Goal: Transaction & Acquisition: Purchase product/service

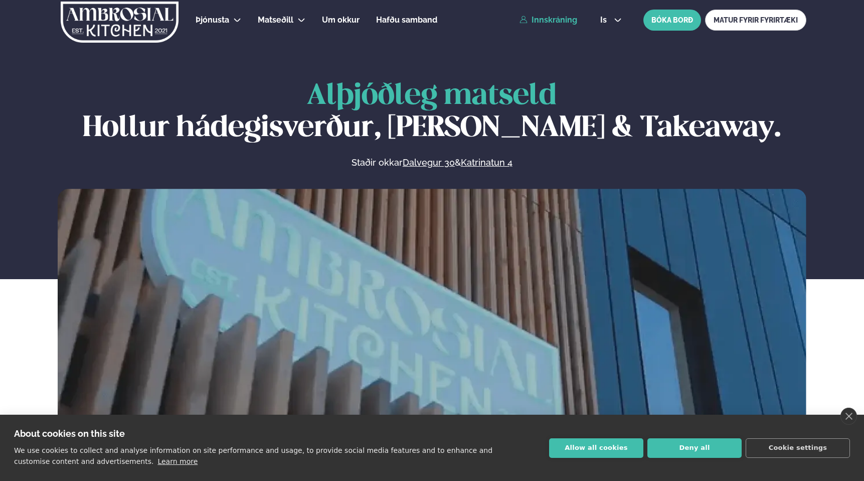
click at [556, 22] on link "Innskráning" at bounding box center [549, 20] width 58 height 9
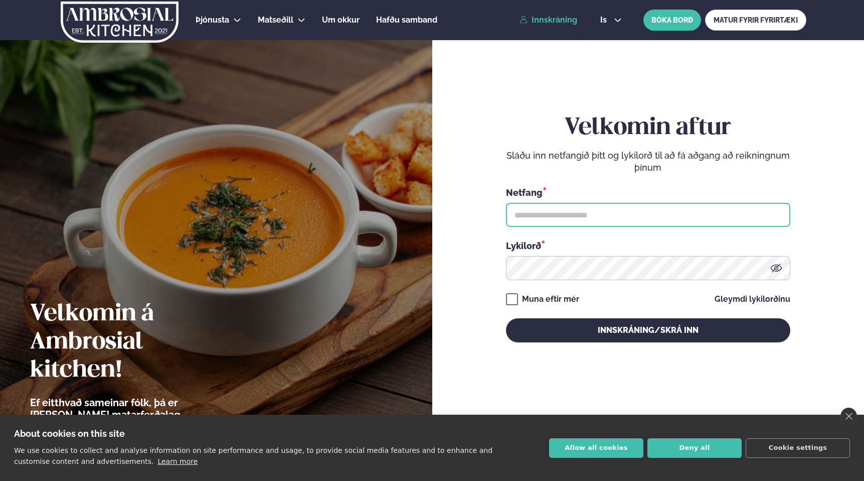
click at [538, 220] on input "text" at bounding box center [648, 215] width 284 height 24
click at [530, 218] on input "text" at bounding box center [648, 215] width 284 height 24
type input "**********"
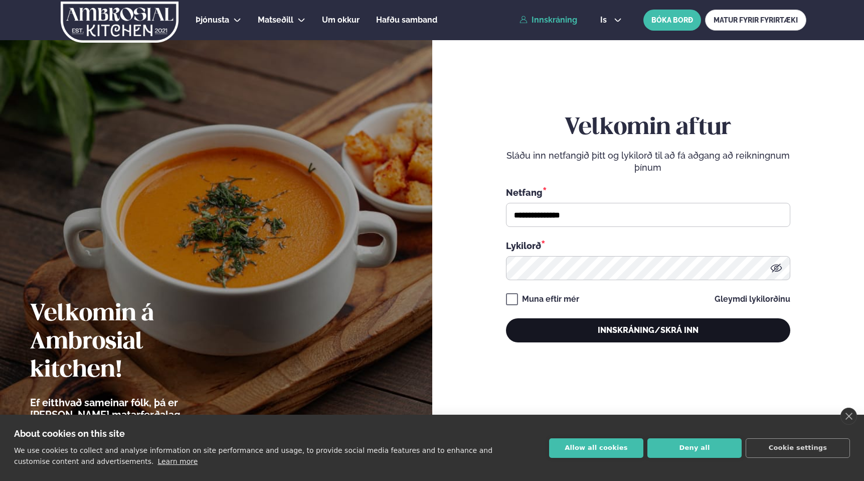
click at [585, 326] on button "Innskráning/Skrá inn" at bounding box center [648, 330] width 284 height 24
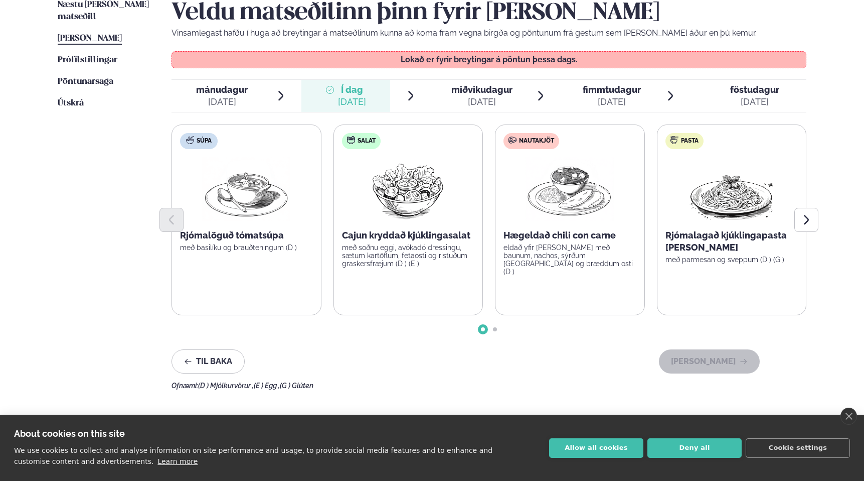
scroll to position [262, 0]
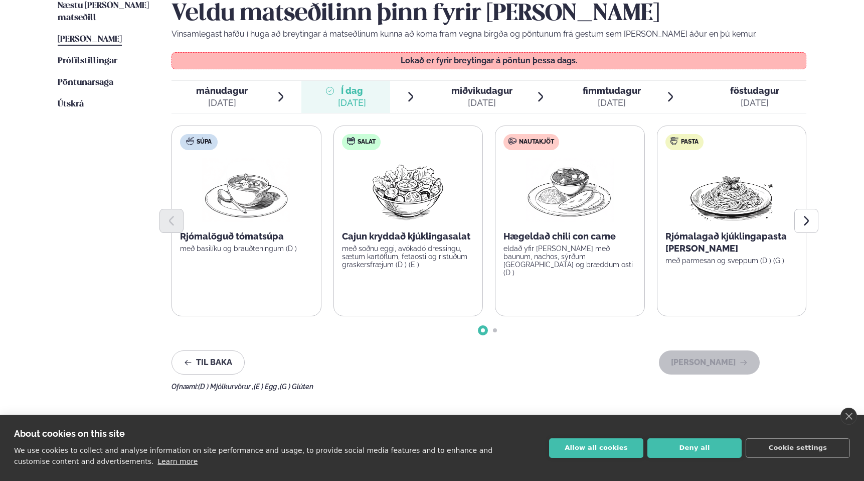
click at [520, 244] on p "eldað yfir [PERSON_NAME] með baunum, nachos, sýrðum [GEOGRAPHIC_DATA] og bræddu…" at bounding box center [570, 260] width 133 height 32
click at [807, 215] on icon "Next slide" at bounding box center [807, 221] width 12 height 12
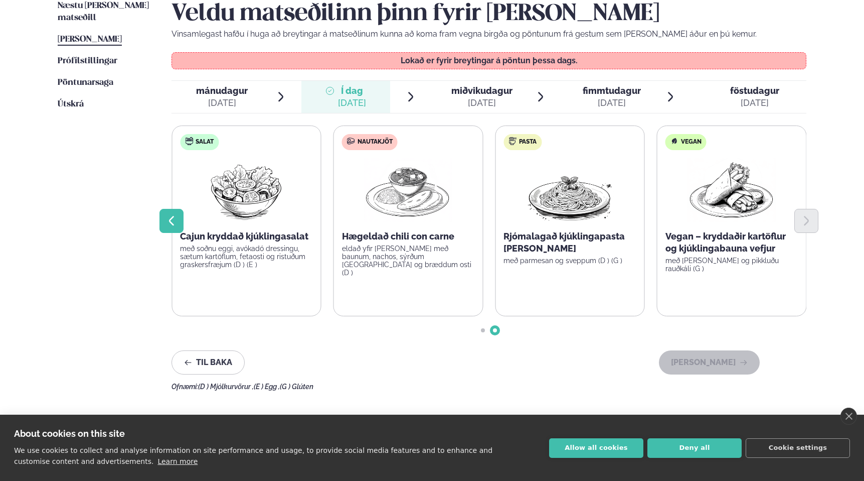
click at [172, 211] on button "Previous slide" at bounding box center [172, 221] width 24 height 24
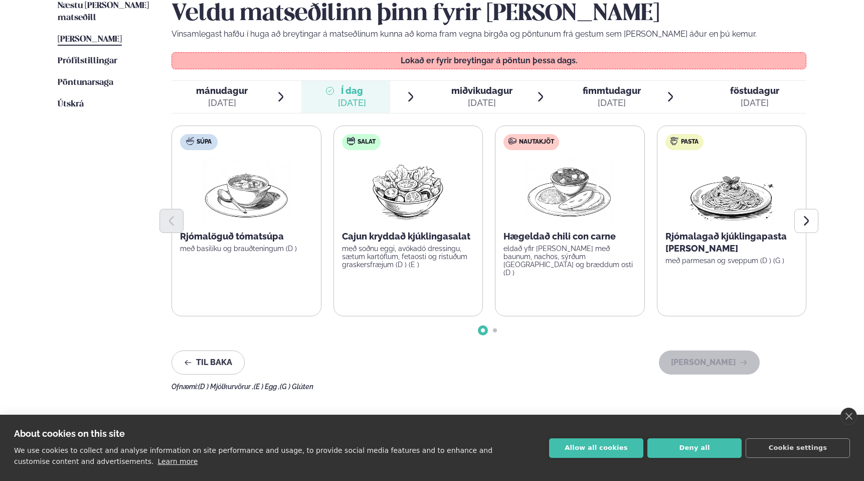
scroll to position [242, 0]
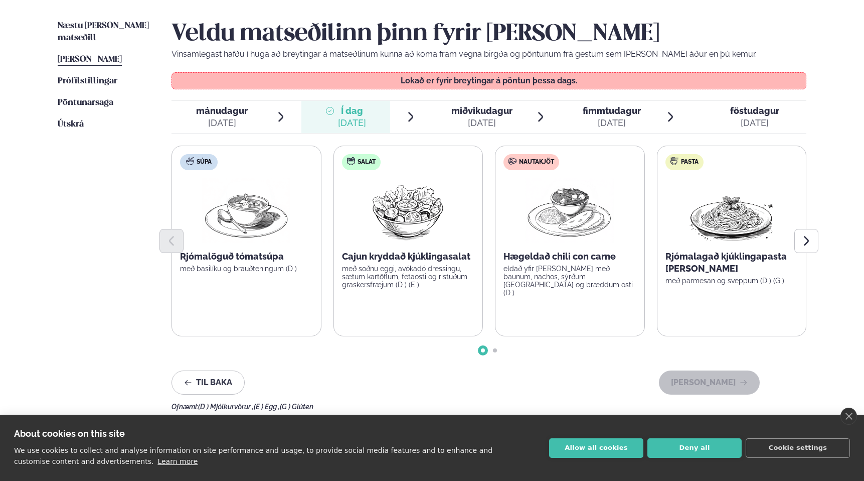
click at [449, 110] on span "miðvikudagur mið. [DATE]" at bounding box center [475, 117] width 89 height 32
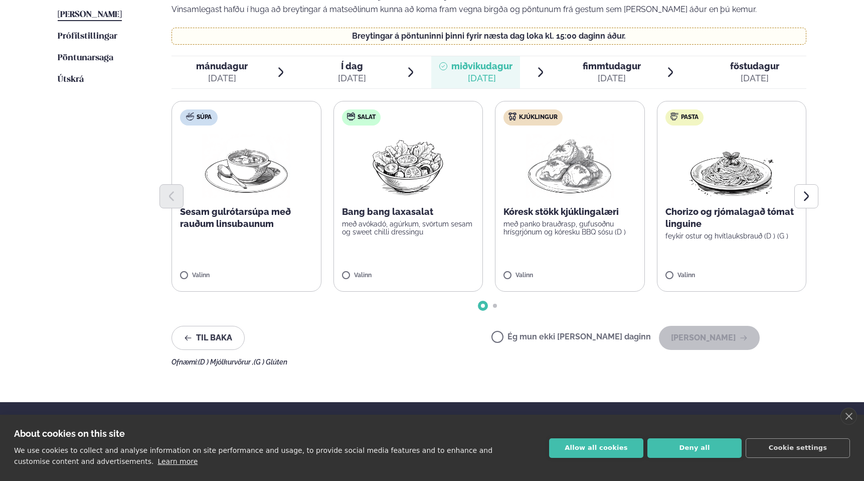
scroll to position [297, 0]
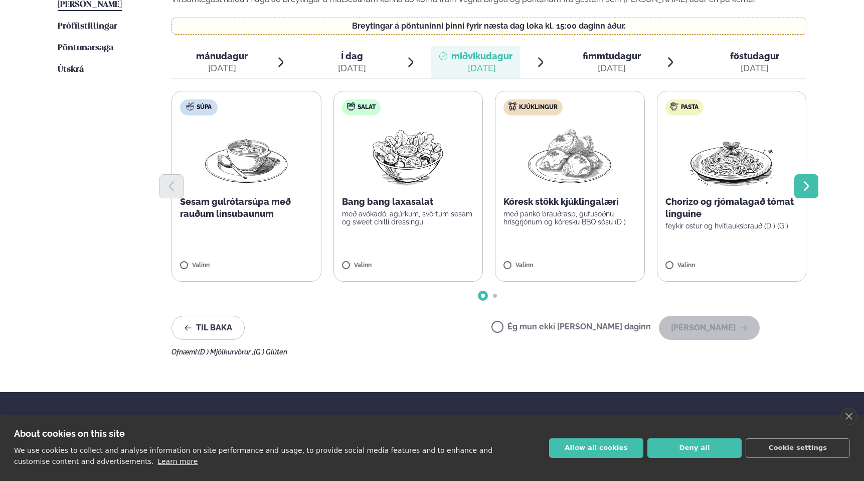
click at [809, 184] on icon "Next slide" at bounding box center [807, 186] width 12 height 12
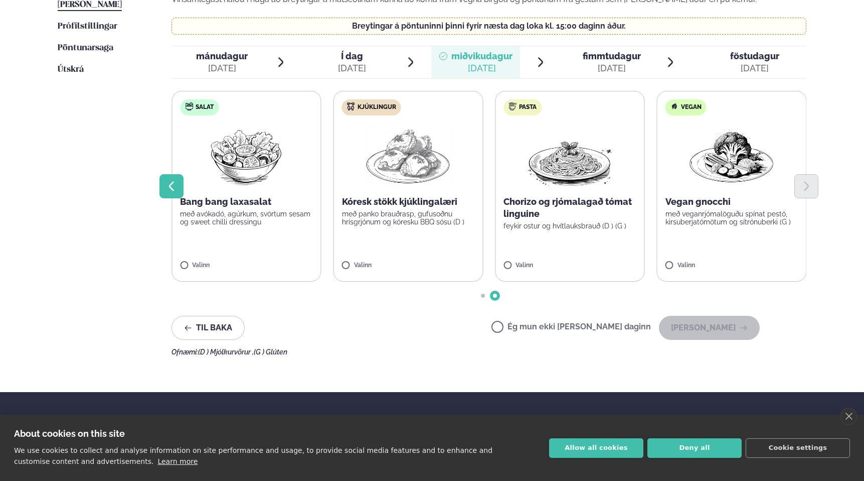
click at [175, 178] on button "Previous slide" at bounding box center [172, 186] width 24 height 24
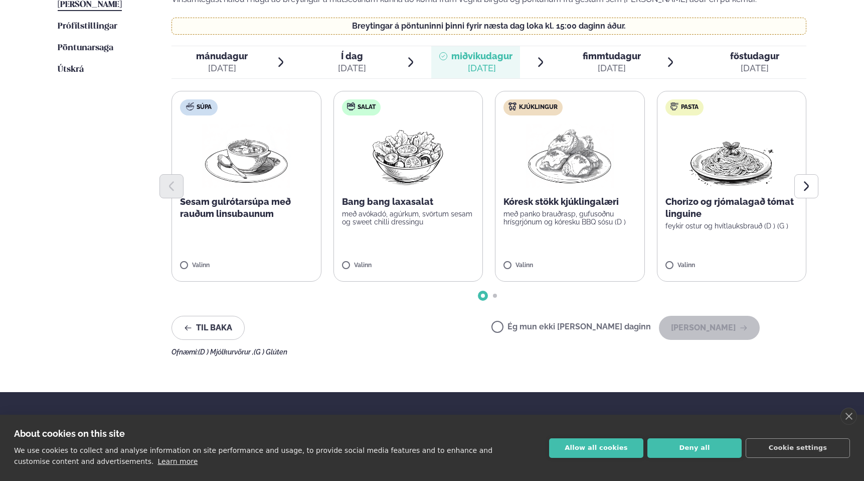
click at [397, 240] on label "Salat Bang bang laxasalat með avókadó, agúrkum, svörtum sesam og sweet chilli d…" at bounding box center [409, 186] width 150 height 191
click at [703, 330] on button "[PERSON_NAME]" at bounding box center [709, 328] width 101 height 24
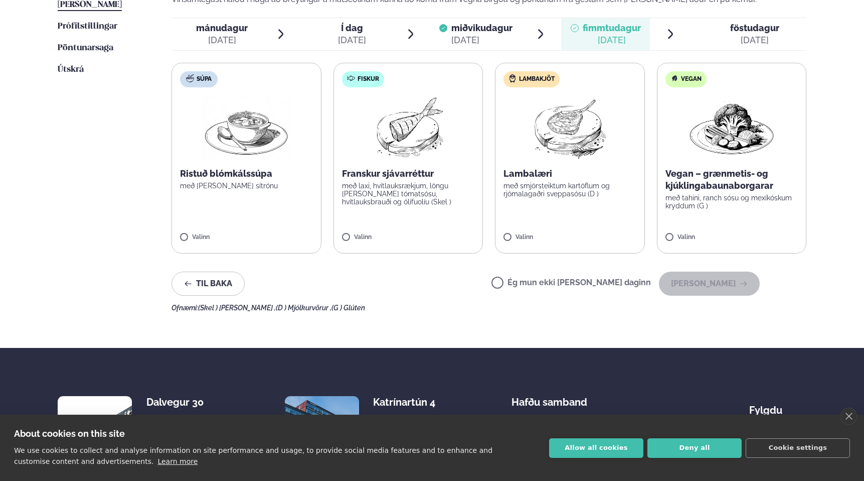
click at [536, 280] on label "Ég mun ekki [PERSON_NAME] daginn" at bounding box center [572, 283] width 160 height 11
click at [726, 286] on button "[PERSON_NAME]" at bounding box center [709, 283] width 101 height 24
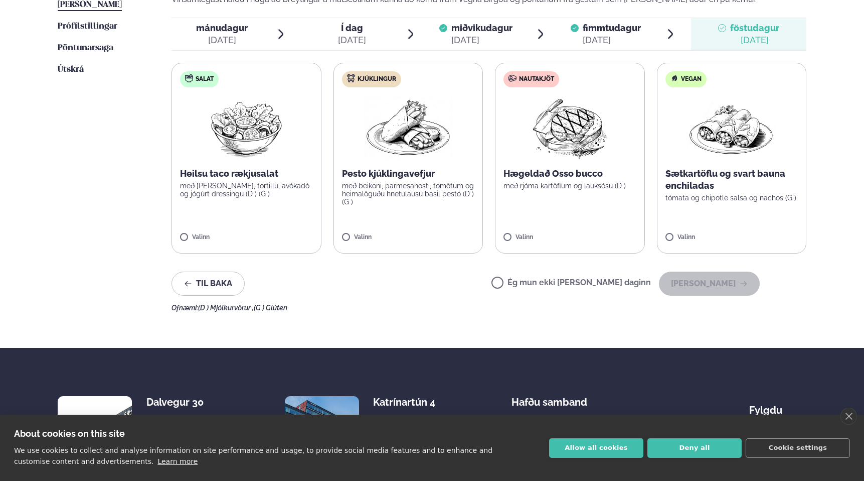
click at [442, 223] on label "Kjúklingur Pesto kjúklingavefjur með beikoni, parmesanosti, tómötum og heimalög…" at bounding box center [409, 158] width 150 height 191
click at [709, 280] on button "[PERSON_NAME]" at bounding box center [709, 283] width 101 height 24
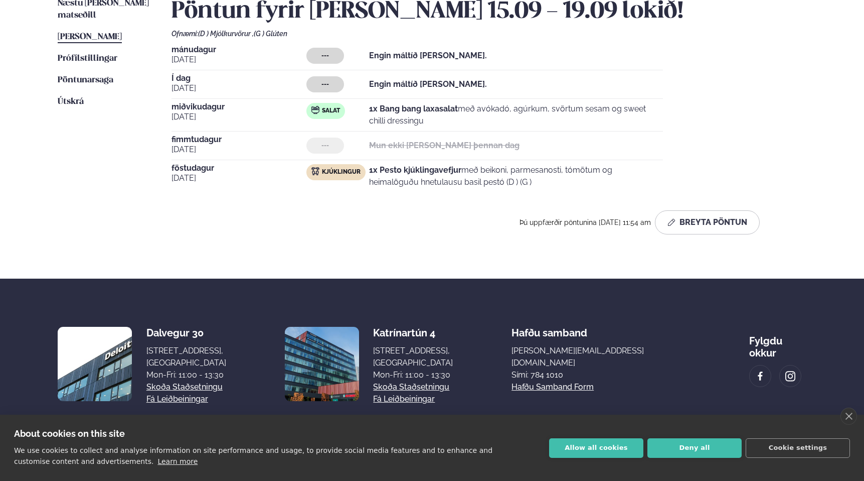
scroll to position [121, 0]
